Goal: Register for event/course

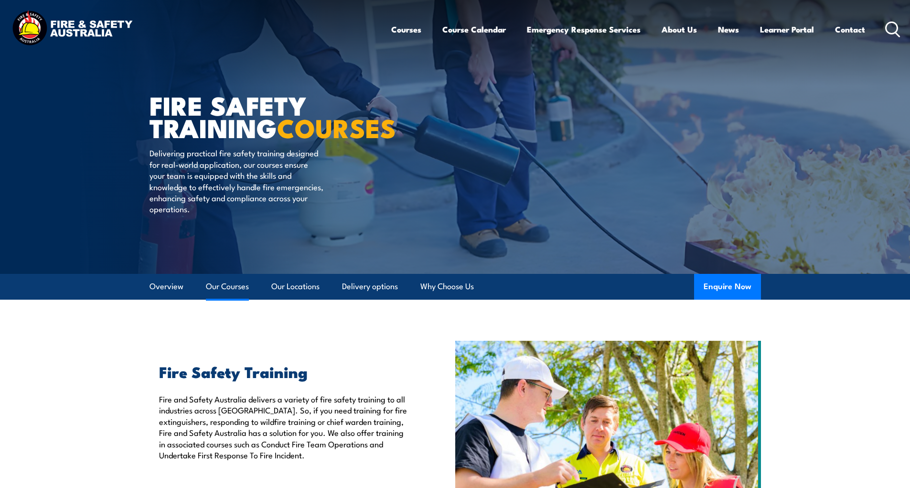
click at [232, 286] on link "Our Courses" at bounding box center [227, 286] width 43 height 25
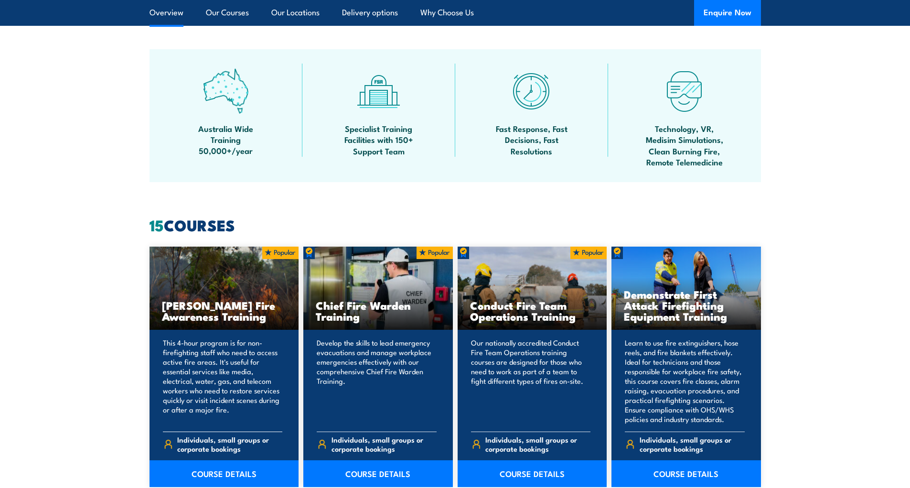
scroll to position [725, 0]
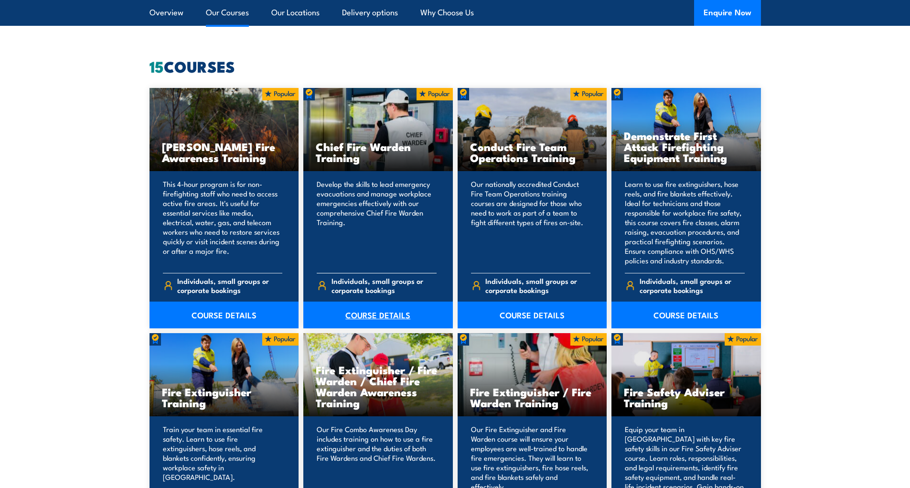
click at [376, 313] on link "COURSE DETAILS" at bounding box center [378, 315] width 150 height 27
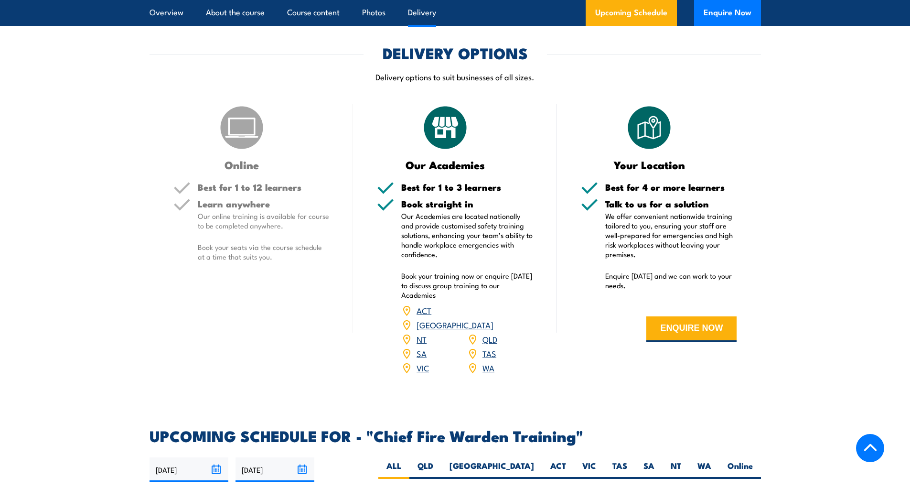
scroll to position [1338, 0]
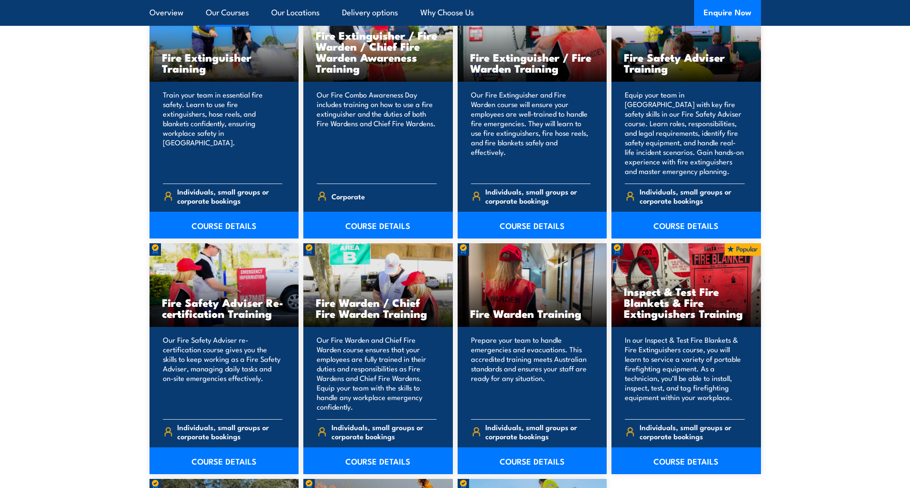
scroll to position [1155, 0]
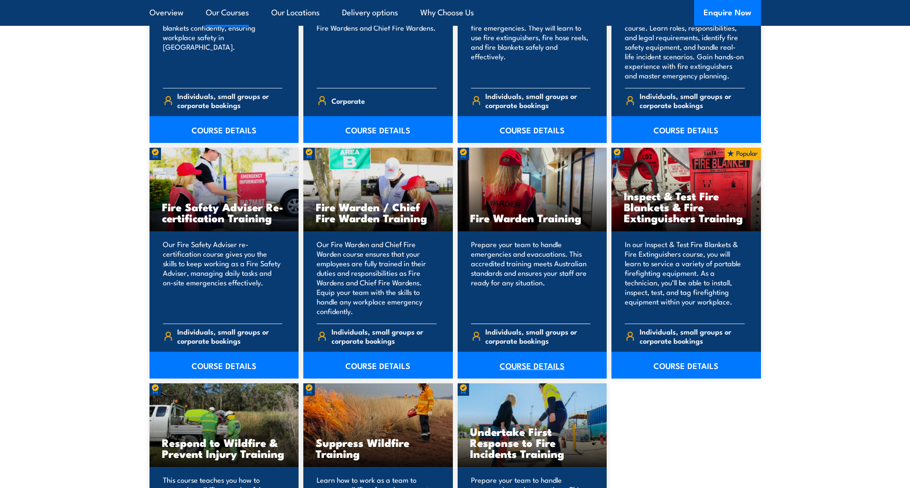
click at [570, 358] on link "COURSE DETAILS" at bounding box center [533, 365] width 150 height 27
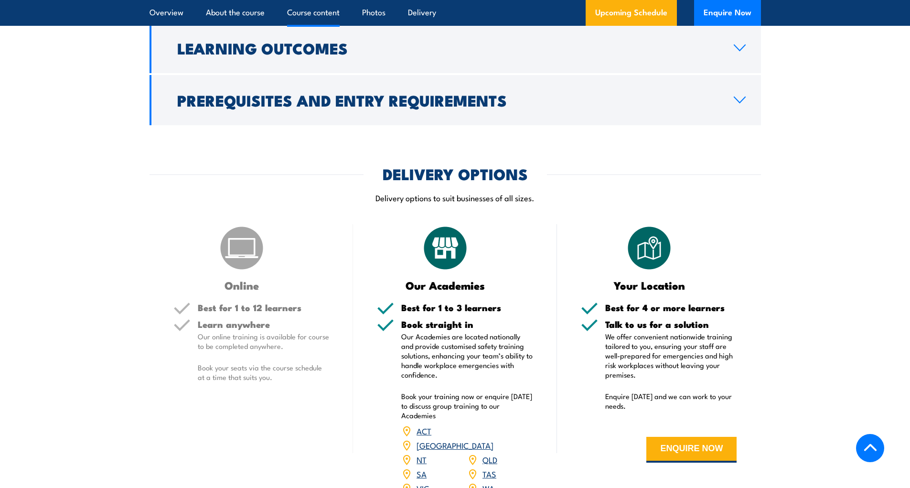
scroll to position [1386, 0]
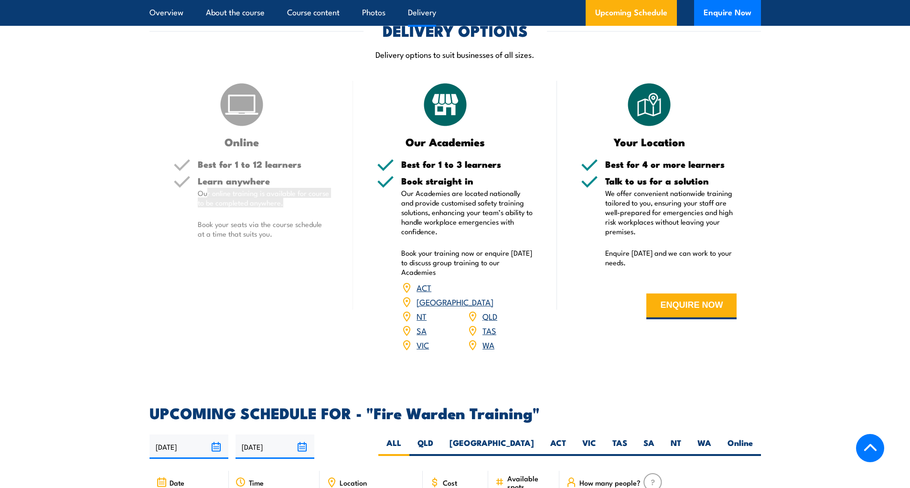
drag, startPoint x: 244, startPoint y: 196, endPoint x: 312, endPoint y: 203, distance: 68.2
click at [312, 203] on p "Our online training is available for course to be completed anywhere." at bounding box center [264, 197] width 132 height 19
click at [263, 205] on p "Our online training is available for course to be completed anywhere." at bounding box center [264, 197] width 132 height 19
drag, startPoint x: 238, startPoint y: 225, endPoint x: 318, endPoint y: 231, distance: 79.6
click at [318, 231] on p "Book your seats via the course schedule at a time that suits you." at bounding box center [264, 228] width 132 height 19
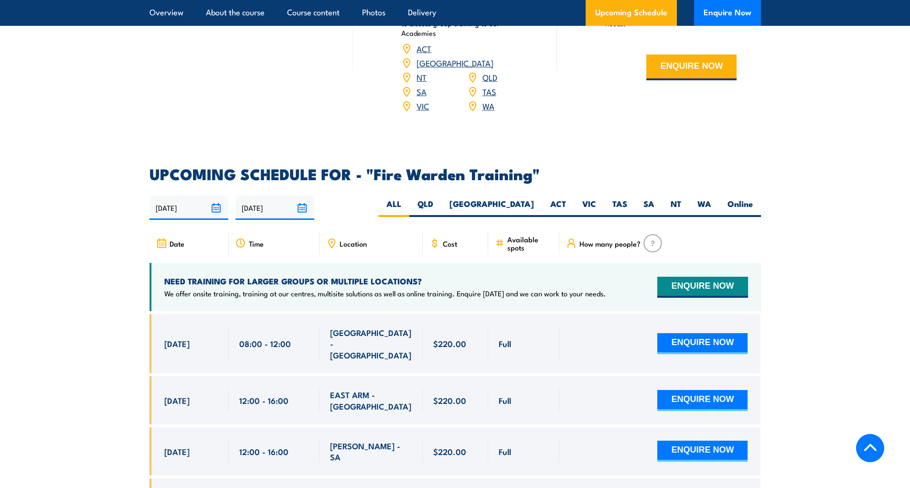
scroll to position [1720, 0]
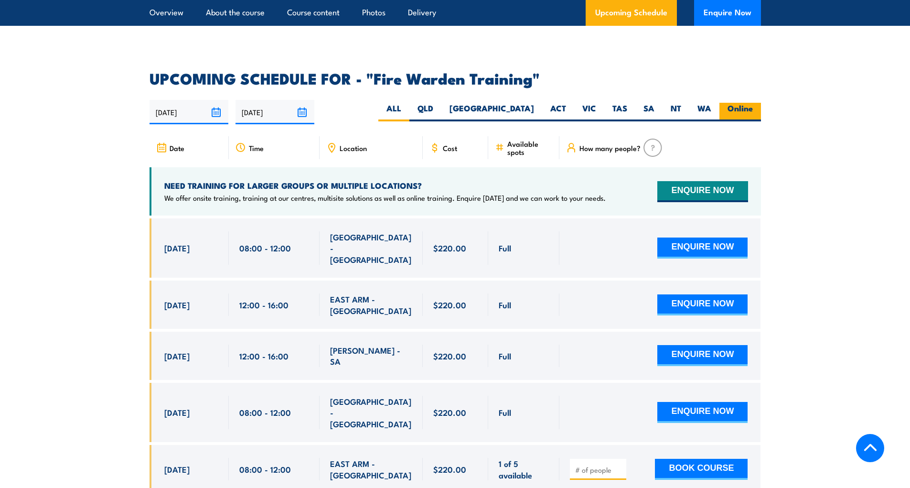
click at [728, 103] on label "Online" at bounding box center [741, 112] width 42 height 19
click at [753, 103] on input "Online" at bounding box center [756, 106] width 6 height 6
radio input "true"
